Goal: Information Seeking & Learning: Learn about a topic

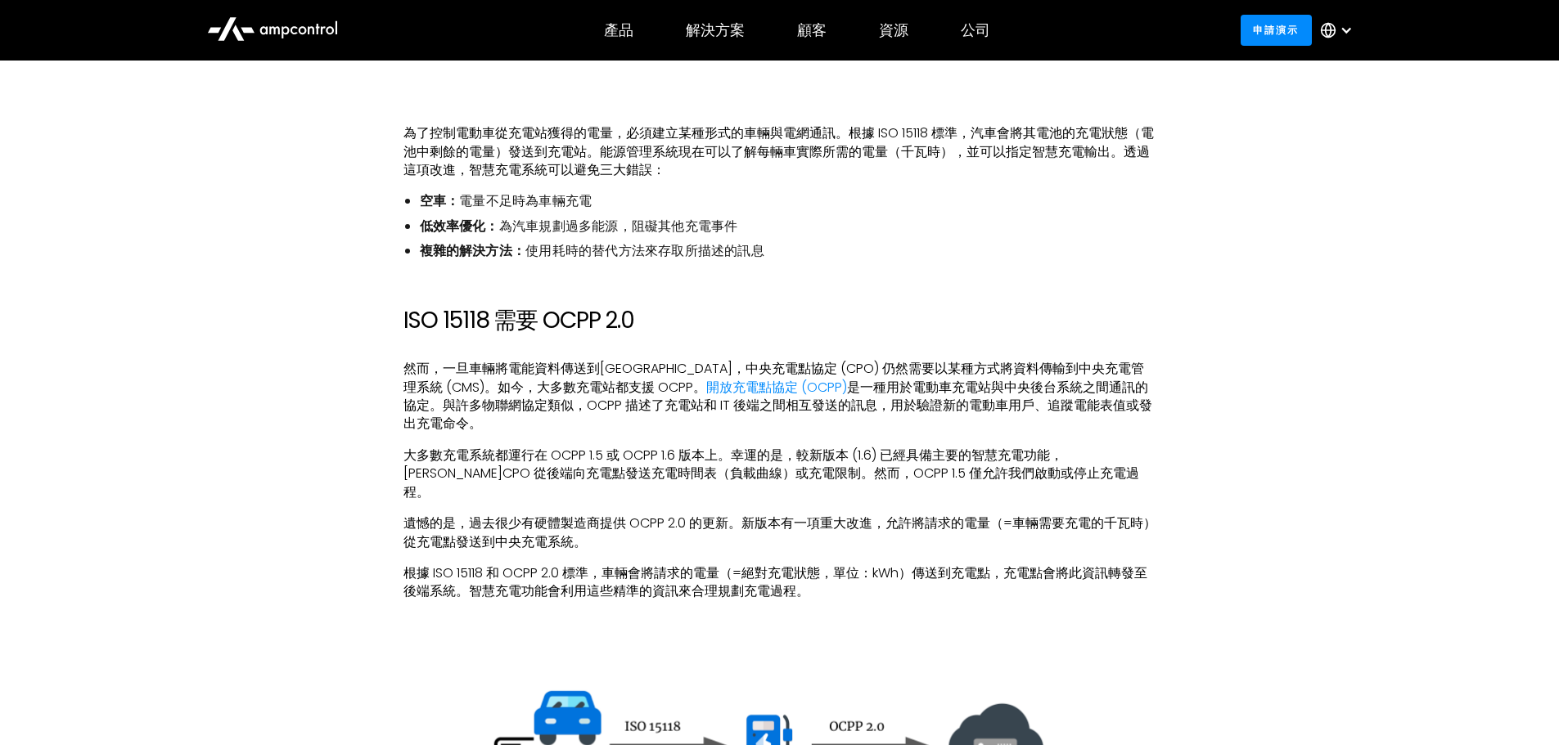
scroll to position [1882, 0]
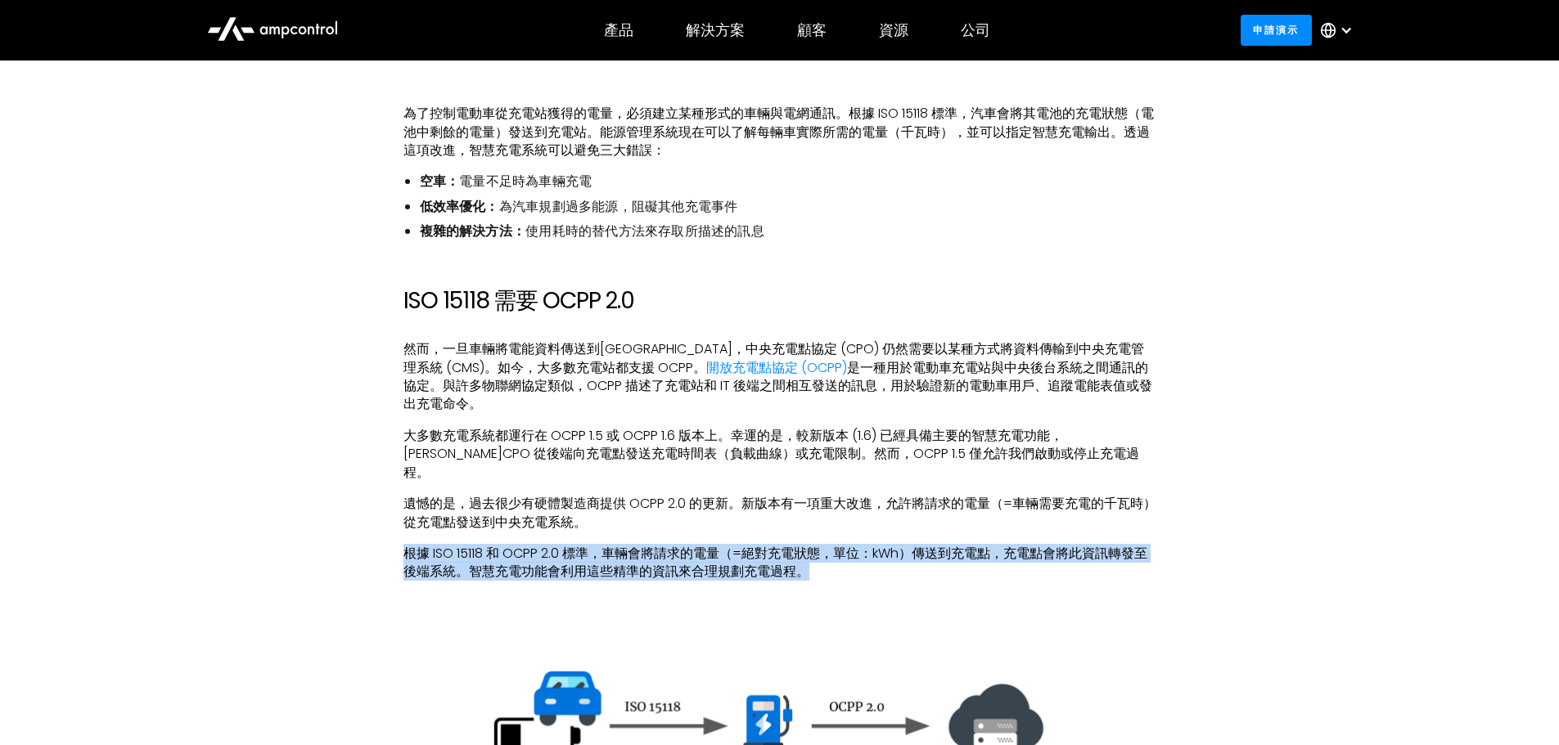
drag, startPoint x: 404, startPoint y: 509, endPoint x: 825, endPoint y: 532, distance: 421.2
click at [825, 545] on p "根據 ISO 15118 和 OCPP 2.0 標準，車輛會將請求的電量（=絕對充電狀態，單位：kWh）傳送到充電點，充電點會將此資訊轉發至後端系統。智慧充電…" at bounding box center [779, 563] width 753 height 37
copy font "根據 ISO 15118 和 OCPP 2.0 標準，車輛會將請求的電量（=絕對充電狀態，單位：kWh）傳送到充電點，充電點會將此資訊轉發至後端系統。智慧充電…"
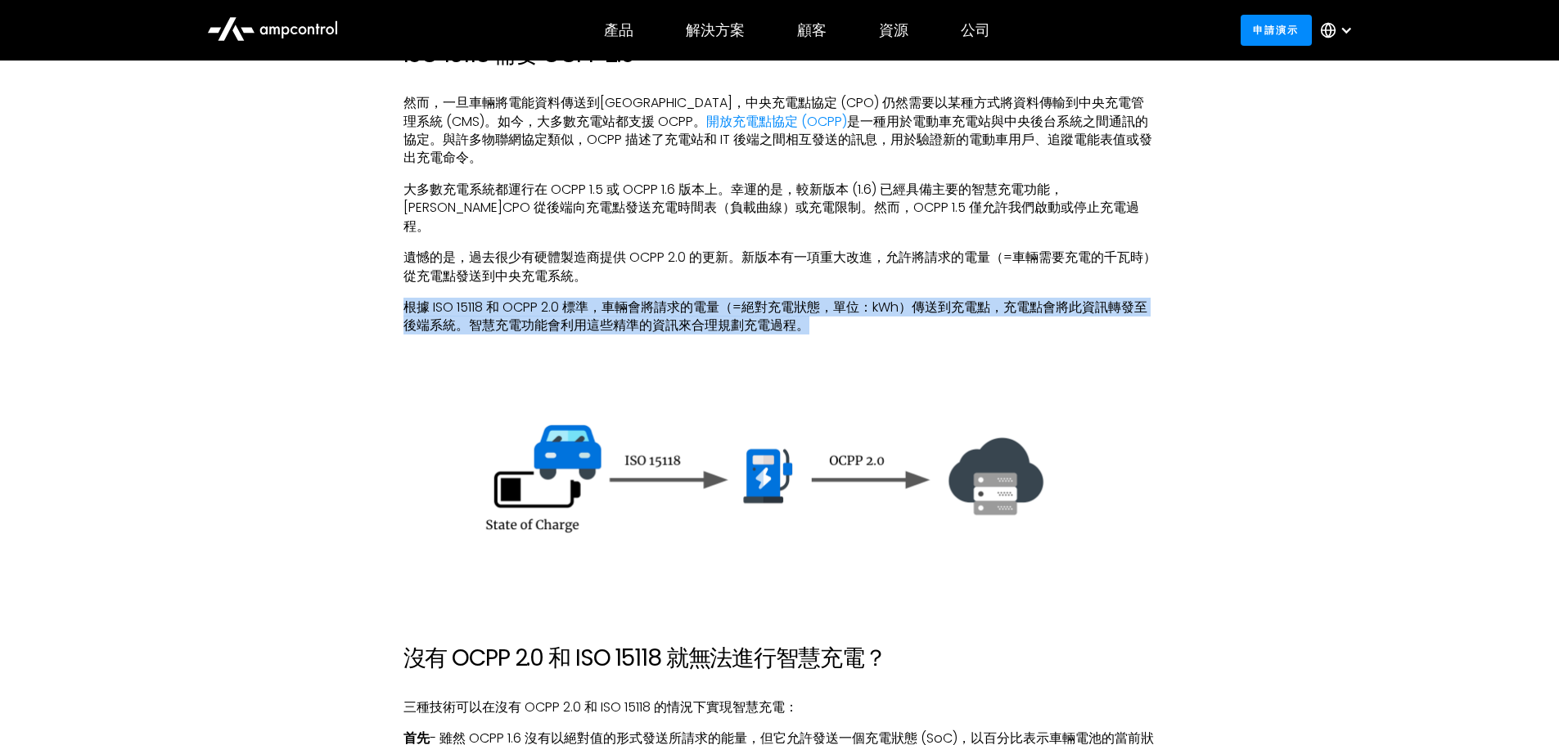
scroll to position [2128, 0]
click at [855, 444] on img at bounding box center [779, 475] width 753 height 186
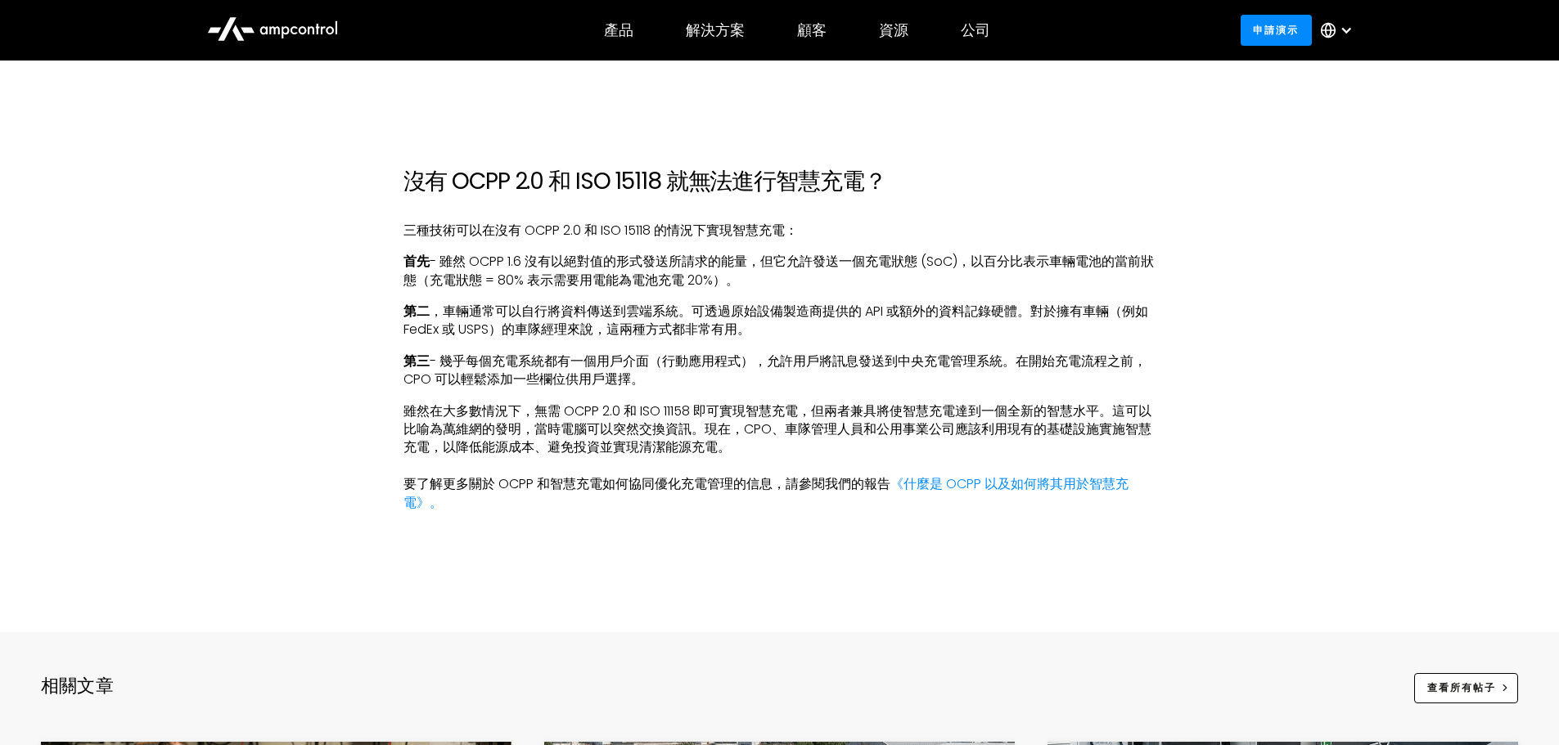
scroll to position [2619, 0]
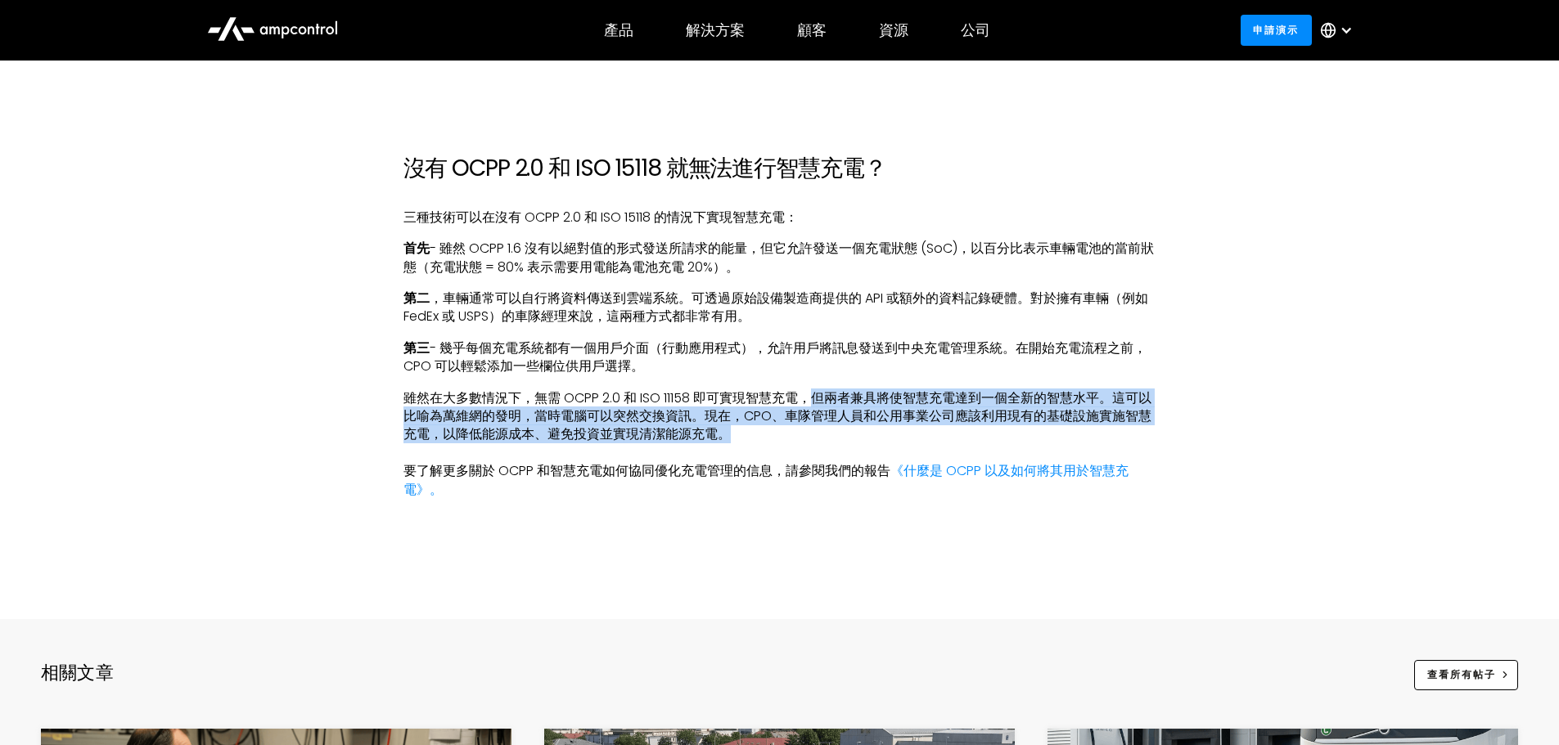
drag, startPoint x: 813, startPoint y: 353, endPoint x: 815, endPoint y: 398, distance: 45.0
click at [815, 398] on p "雖然在大多數情況下，無需 OCPP 2.0 和 ISO 11158 即可實現智慧充電，但兩者兼具將使智慧充電達到一個全新的智慧水平。這可以比喻為萬維網的發明，…" at bounding box center [779, 445] width 753 height 110
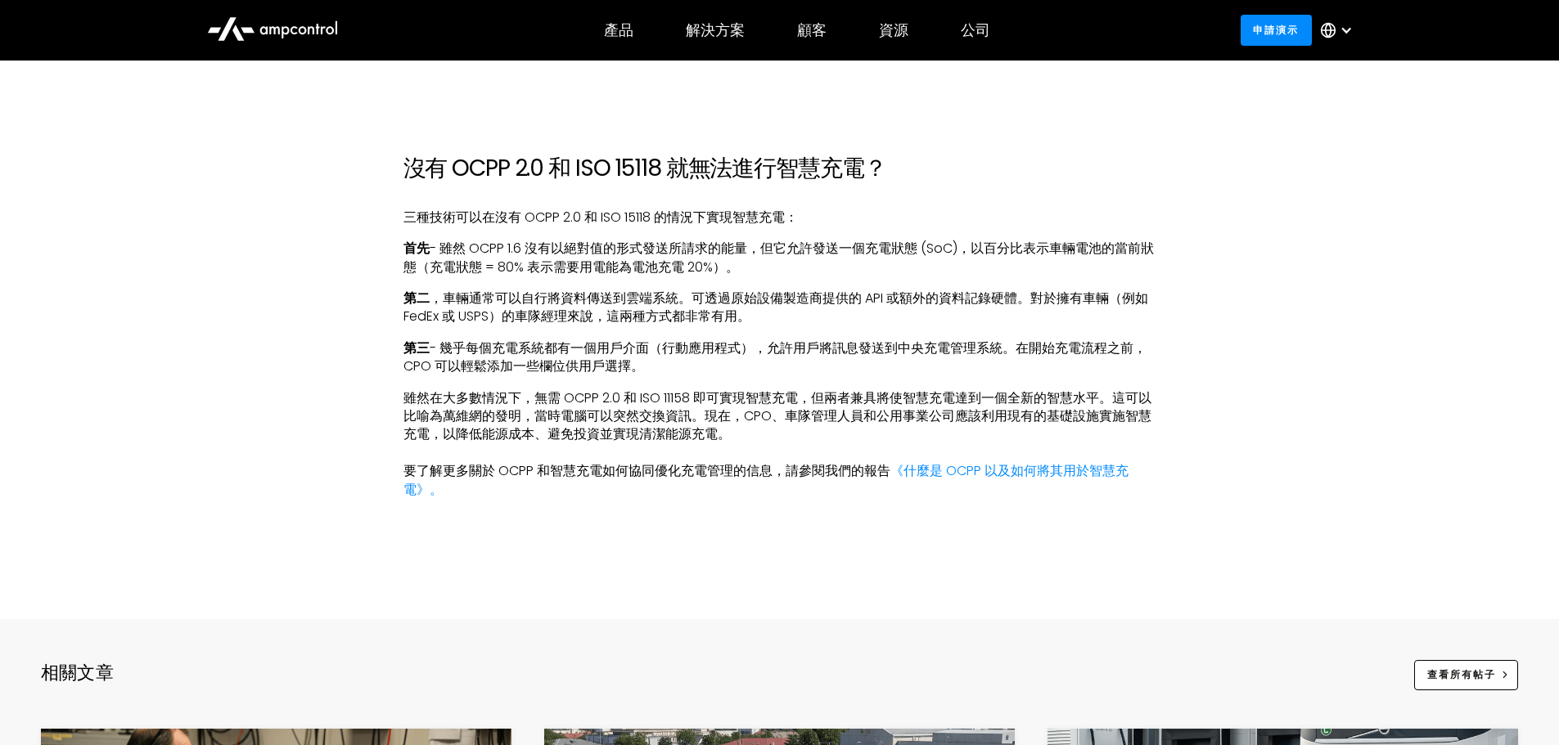
drag, startPoint x: 822, startPoint y: 381, endPoint x: 623, endPoint y: 466, distance: 216.6
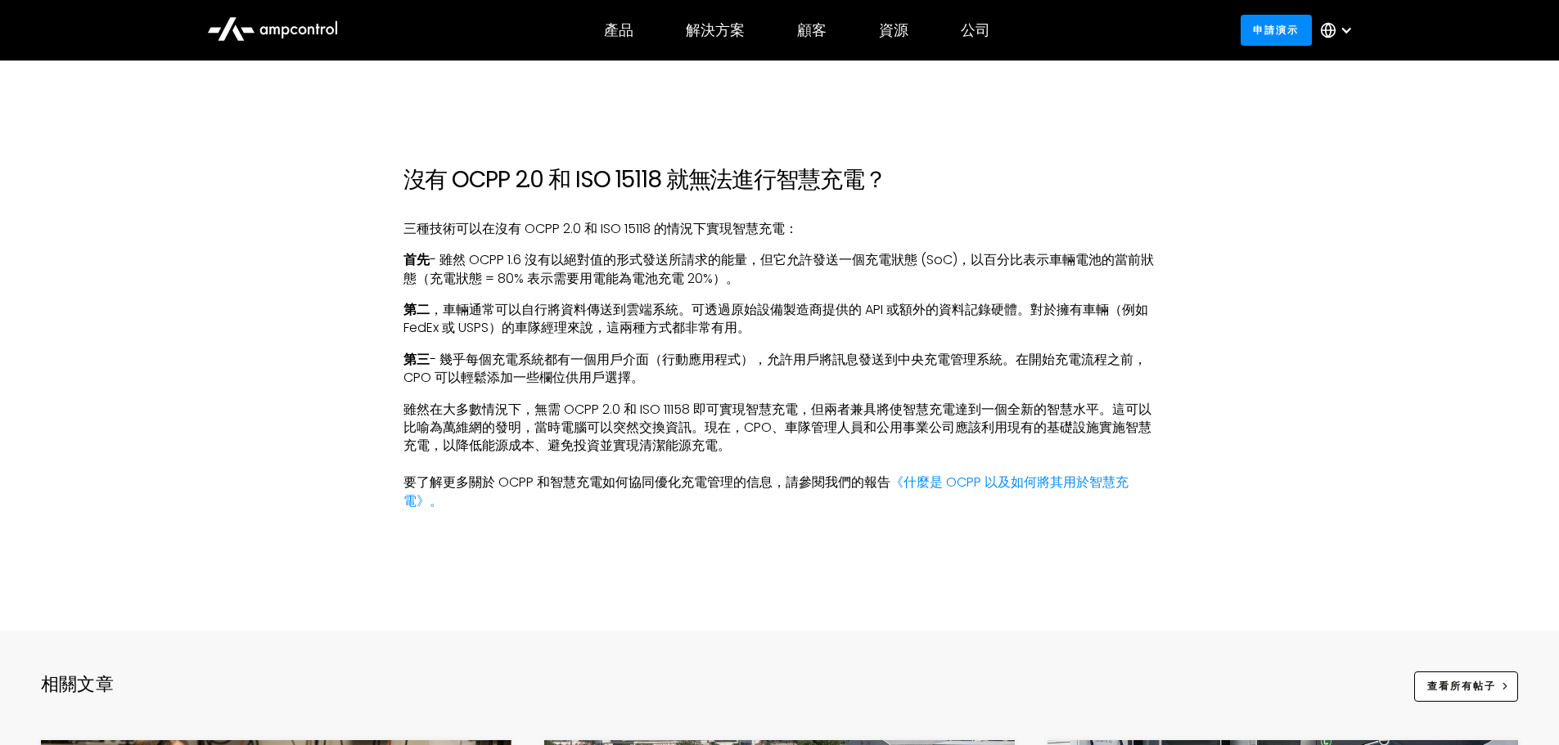
scroll to position [2611, 0]
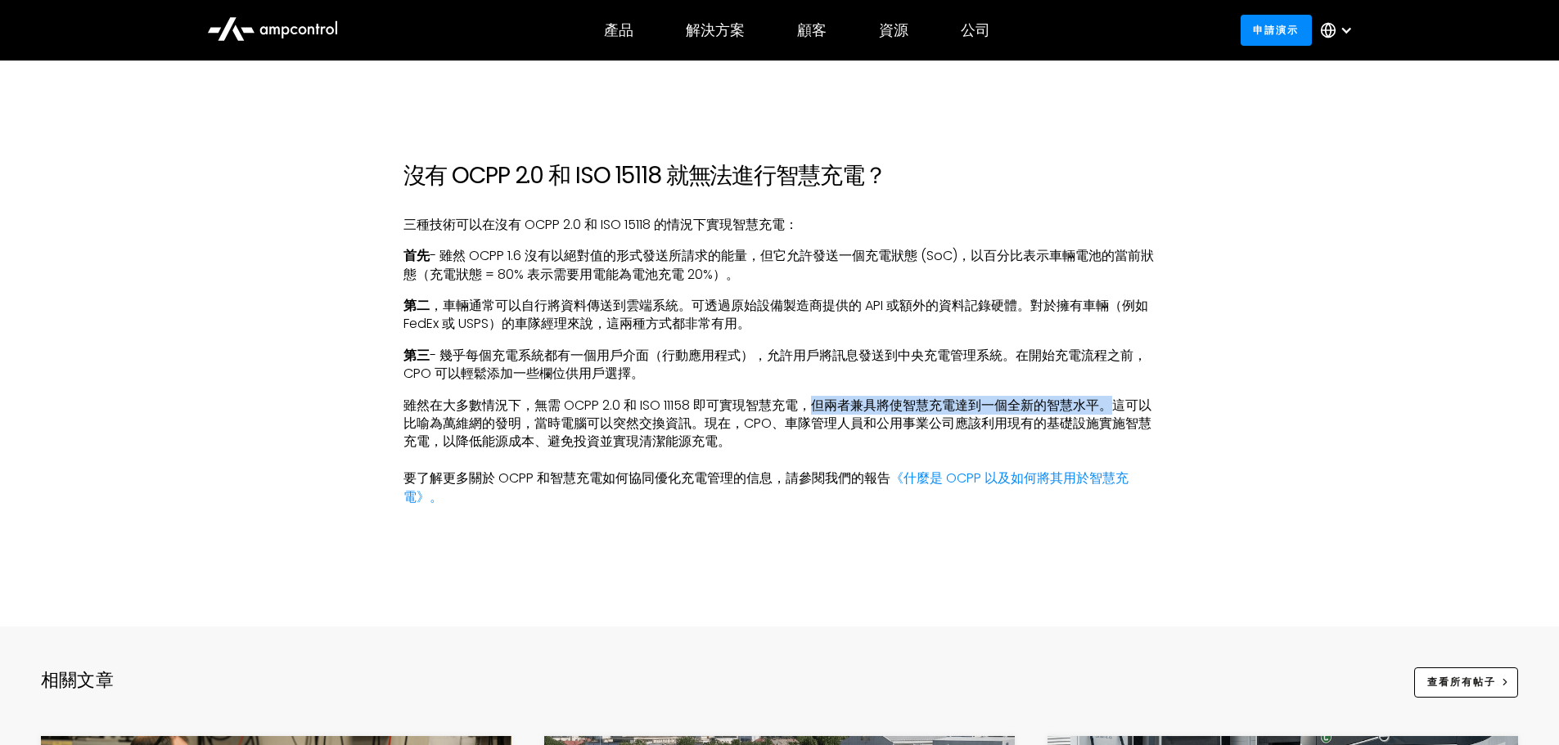
drag, startPoint x: 810, startPoint y: 370, endPoint x: 1119, endPoint y: 376, distance: 309.4
click at [1119, 396] on font "雖然在大多數情況下，無需 OCPP 2.0 和 ISO 11158 即可實現智慧充電，但兩者兼具將使智慧充電達到一個全新的智慧水平。這可以比喻為萬維網的發明，…" at bounding box center [777, 424] width 748 height 56
copy font "但兩者兼具將使智慧充電達到一個全新的智慧水平。"
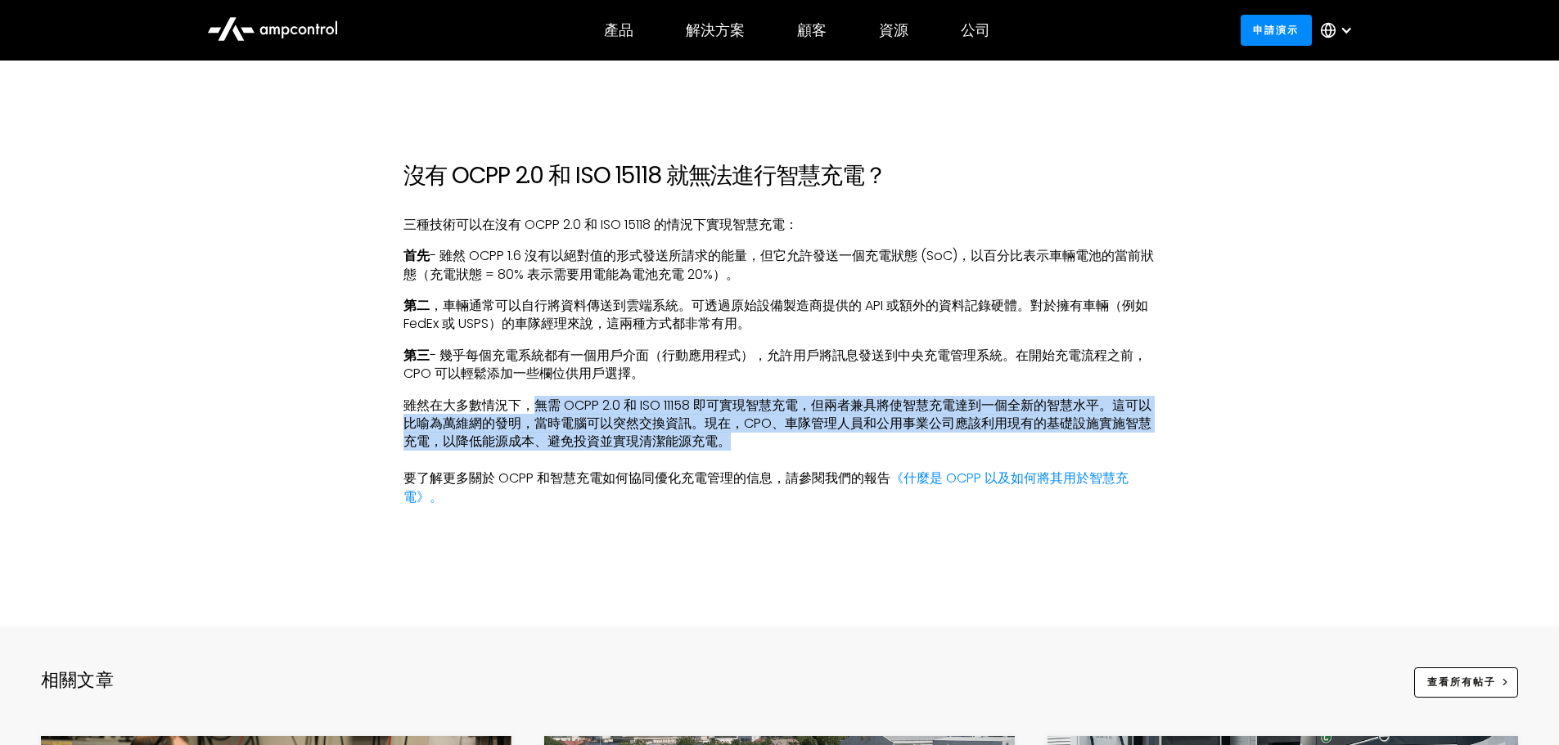
drag, startPoint x: 531, startPoint y: 373, endPoint x: 973, endPoint y: 399, distance: 442.6
click at [973, 399] on p "雖然在大多數情況下，無需 OCPP 2.0 和 ISO 11158 即可實現智慧充電，但兩者兼具將使智慧充電達到一個全新的智慧水平。這可以比喻為萬維網的發明，…" at bounding box center [779, 452] width 753 height 110
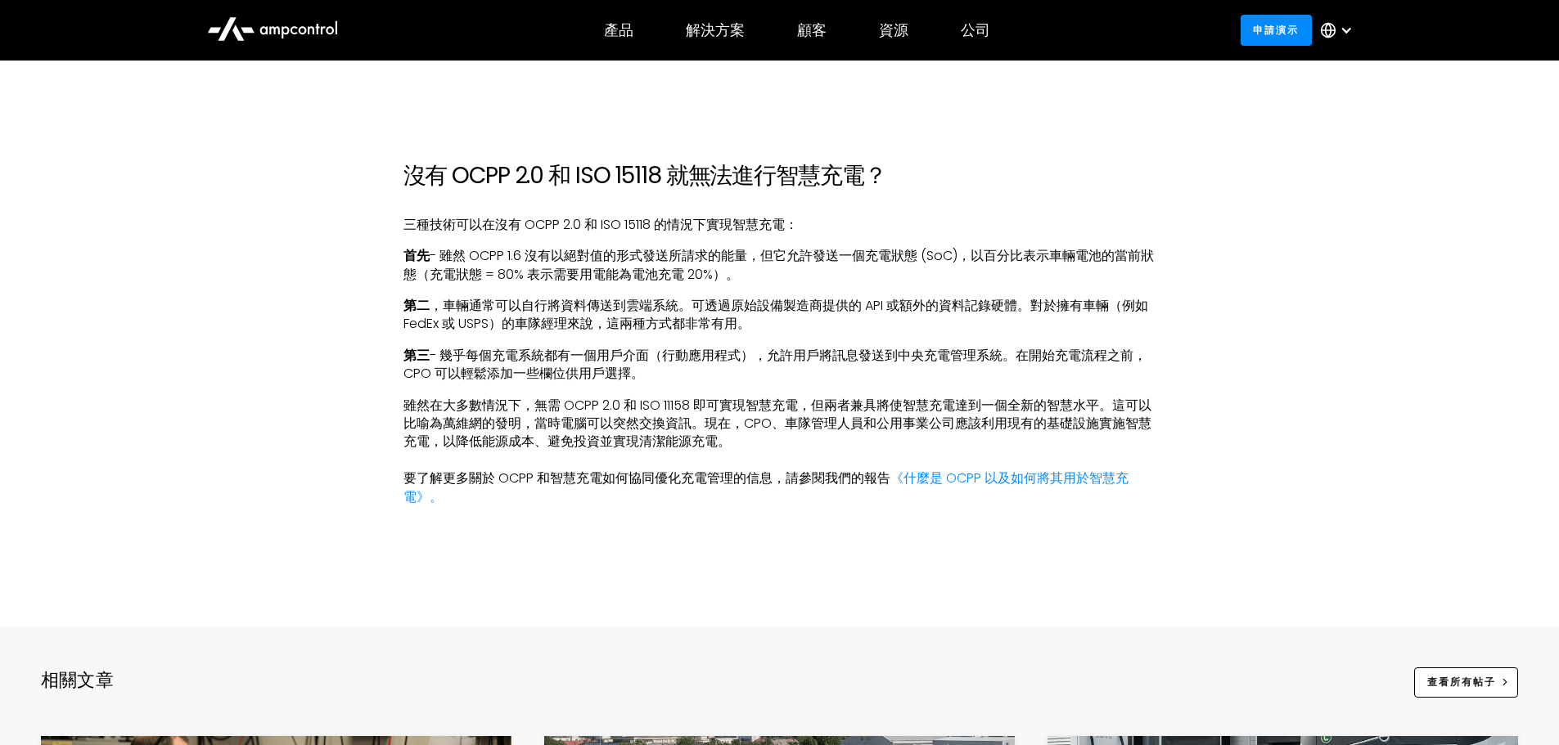
click at [922, 421] on p "雖然在大多數情況下，無需 OCPP 2.0 和 ISO 11158 即可實現智慧充電，但兩者兼具將使智慧充電達到一個全新的智慧水平。這可以比喻為萬維網的發明，…" at bounding box center [779, 452] width 753 height 110
drag, startPoint x: 907, startPoint y: 368, endPoint x: 1103, endPoint y: 367, distance: 196.4
click at [1103, 396] on font "雖然在大多數情況下，無需 OCPP 2.0 和 ISO 11158 即可實現智慧充電，但兩者兼具將使智慧充電達到一個全新的智慧水平。這可以比喻為萬維網的發明，…" at bounding box center [777, 424] width 748 height 56
click at [594, 520] on p "‍" at bounding box center [779, 529] width 753 height 18
drag, startPoint x: 831, startPoint y: 372, endPoint x: 1098, endPoint y: 363, distance: 267.7
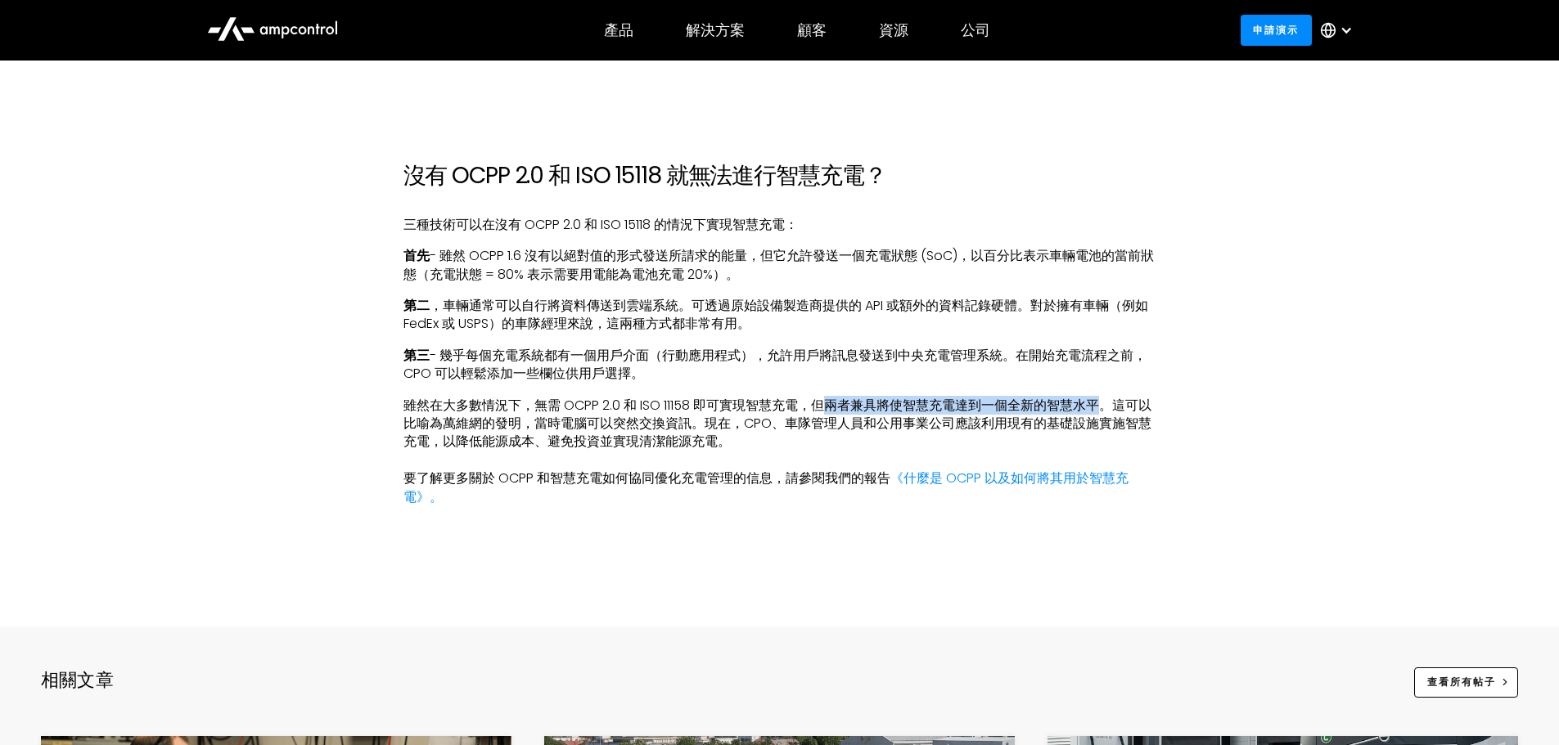
click at [1098, 396] on font "雖然在大多數情況下，無需 OCPP 2.0 和 ISO 11158 即可實現智慧充電，但兩者兼具將使智慧充電達到一個全新的智慧水平。這可以比喻為萬維網的發明，…" at bounding box center [777, 424] width 748 height 56
click at [431, 396] on font "雖然在大多數情況下，無需 OCPP 2.0 和 ISO 11158 即可實現智慧充電，但兩者兼具將使智慧充電達到一個全新的智慧水平。這可以比喻為萬維網的發明，…" at bounding box center [777, 424] width 748 height 56
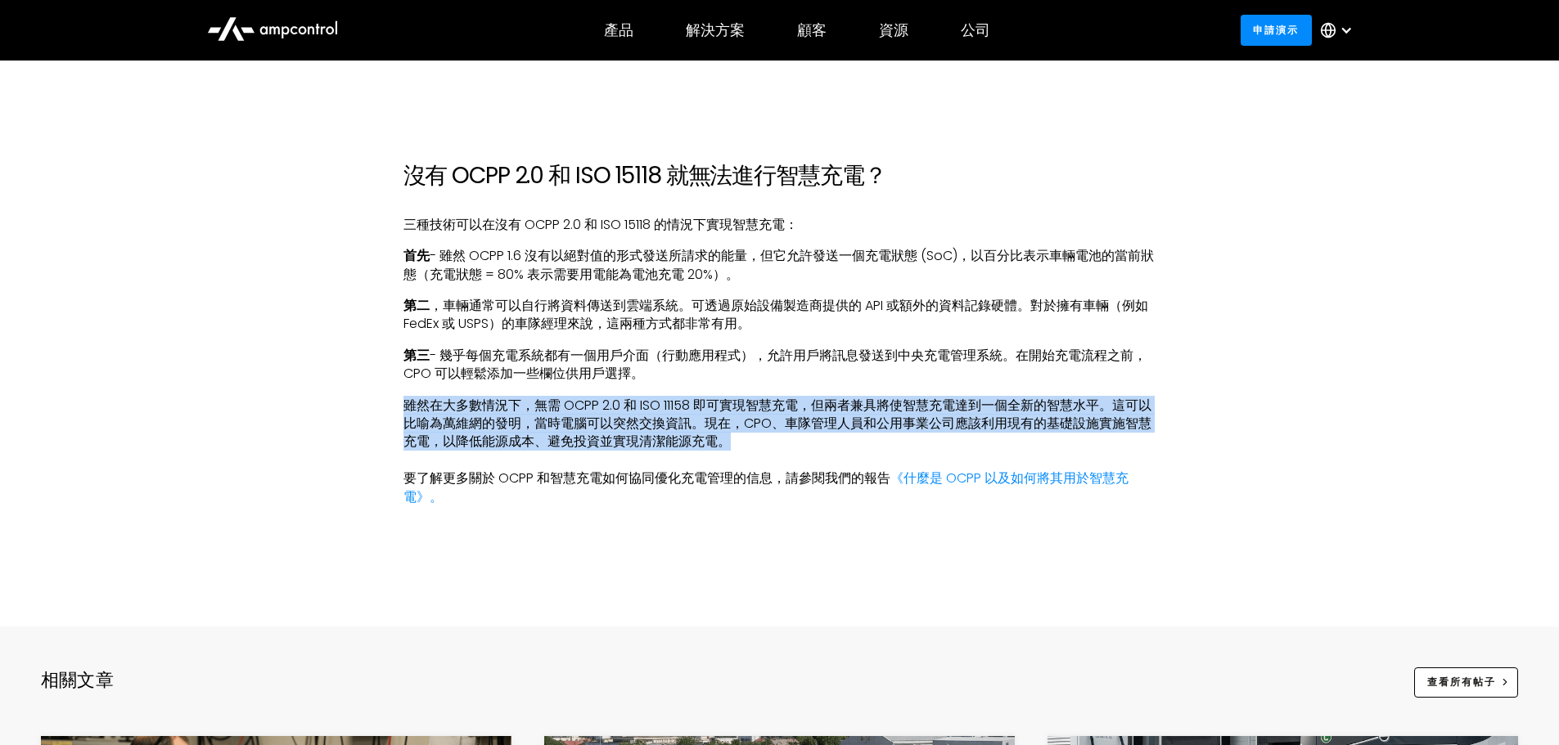
drag, startPoint x: 407, startPoint y: 367, endPoint x: 732, endPoint y: 405, distance: 327.9
click at [732, 405] on p "雖然在大多數情況下，無需 OCPP 2.0 和 ISO 11158 即可實現智慧充電，但兩者兼具將使智慧充電達到一個全新的智慧水平。這可以比喻為萬維網的發明，…" at bounding box center [779, 452] width 753 height 110
copy font "雖然在大多數情況下，無需 OCPP 2.0 和 ISO 11158 即可實現智慧充電，但兩者兼具將使智慧充電達到一個全新的智慧水平。這可以比喻為萬維網的發明，…"
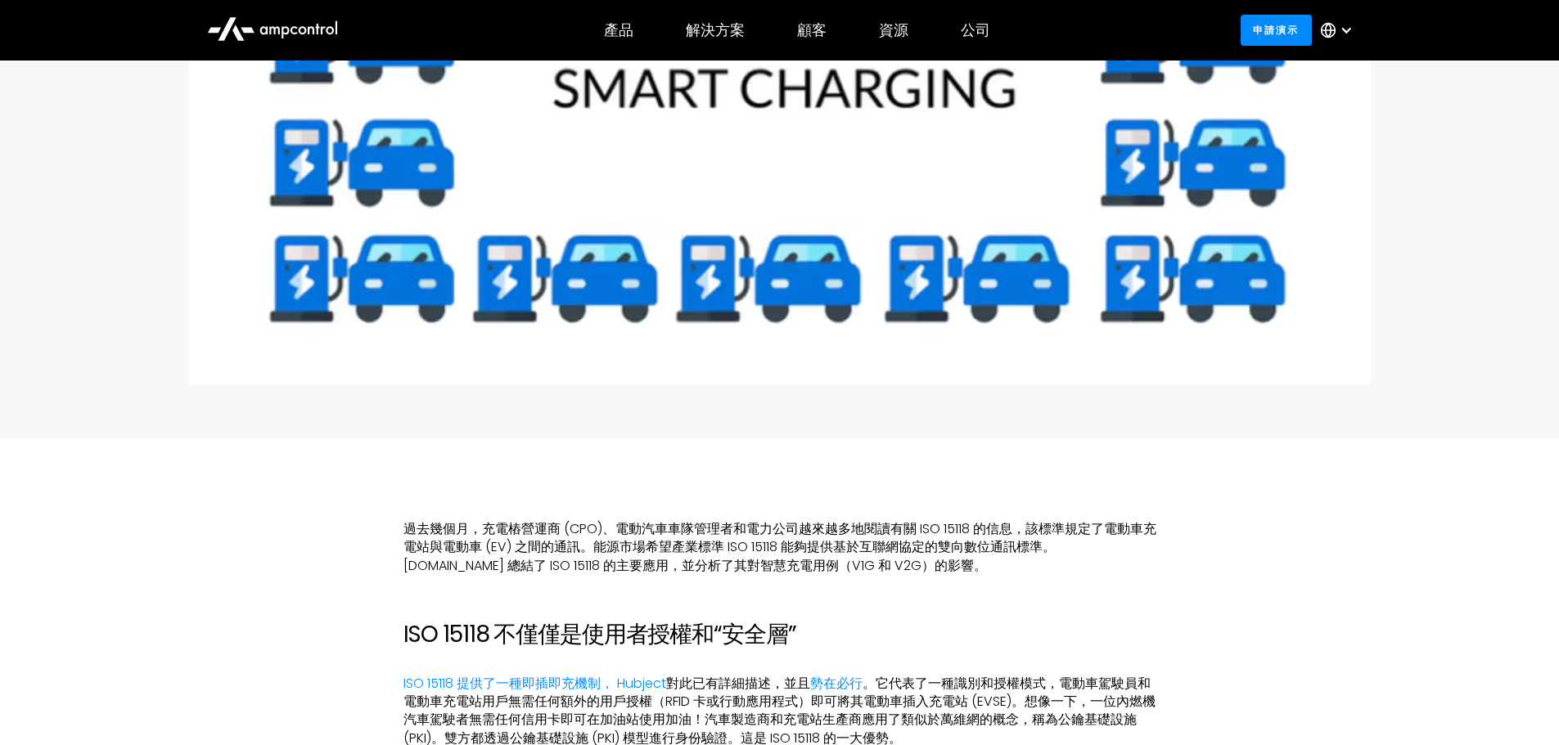
scroll to position [238, 0]
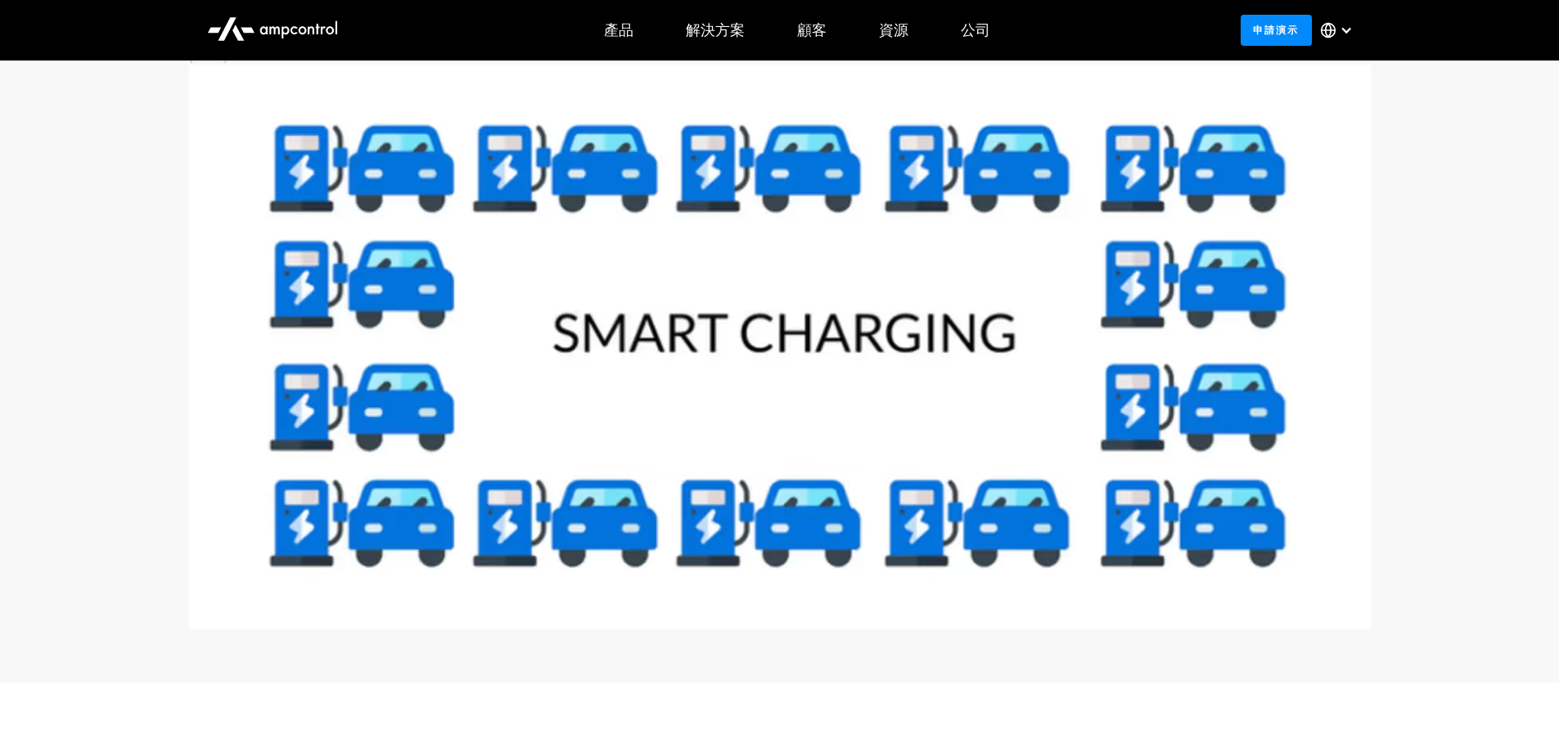
click at [1452, 589] on div "協定 ISO 15118 和 OCPP 2.0：智慧充電的夢幻團隊？ By [DATE]" at bounding box center [779, 302] width 1559 height 681
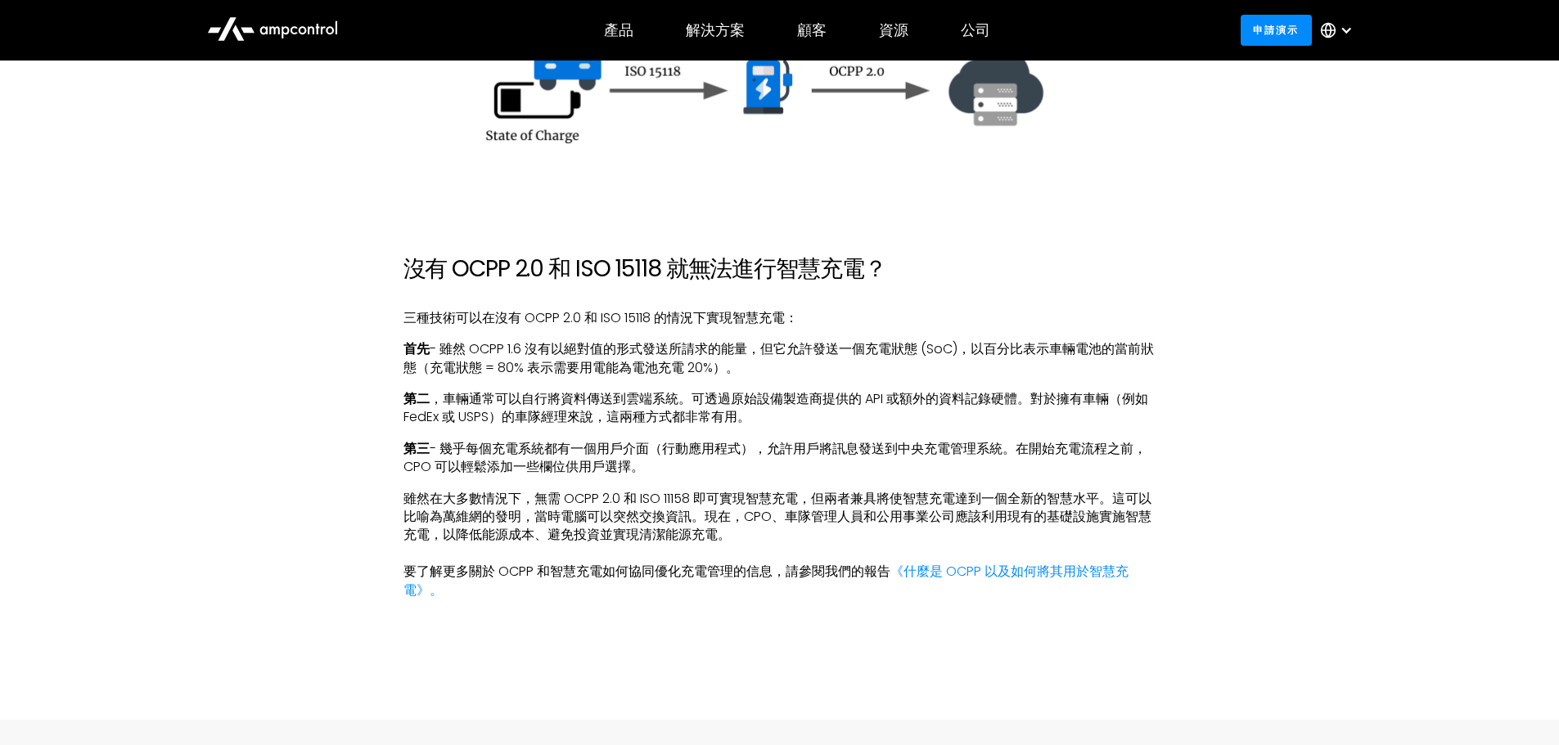
scroll to position [2529, 0]
